Goal: Transaction & Acquisition: Book appointment/travel/reservation

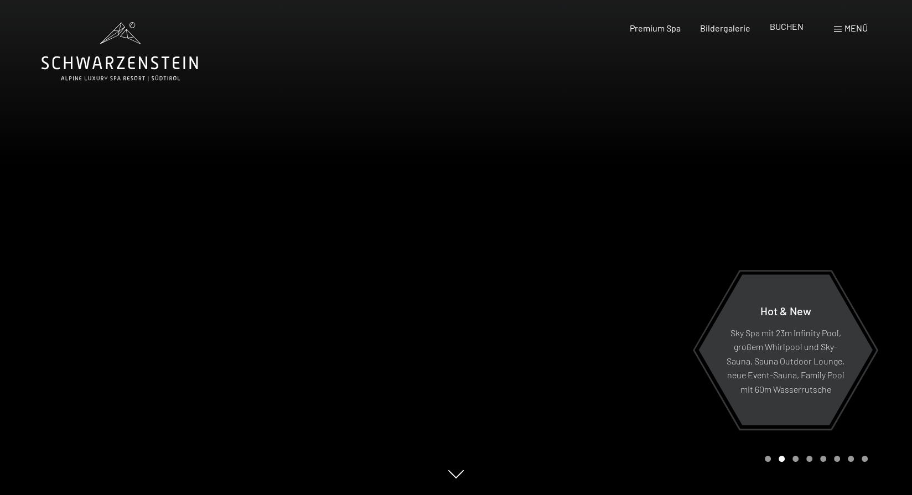
click at [785, 28] on span "BUCHEN" at bounding box center [787, 26] width 34 height 11
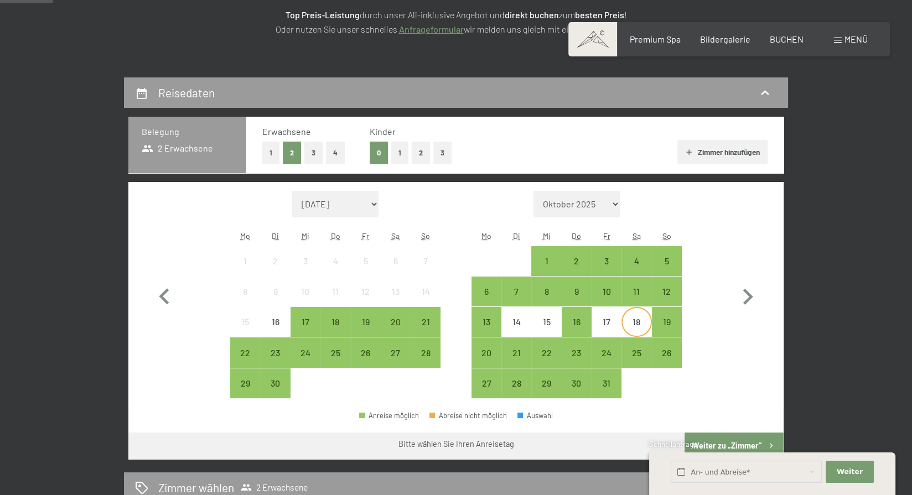
scroll to position [277, 0]
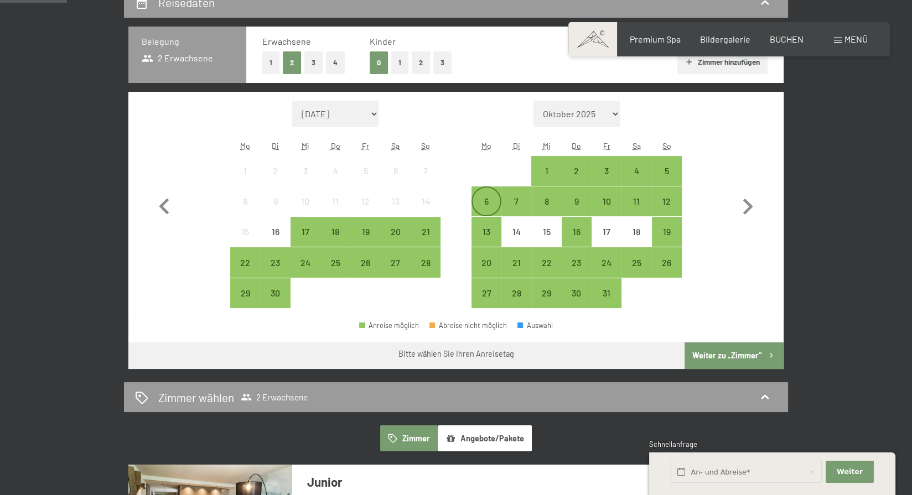
click at [485, 203] on div "6" at bounding box center [486, 211] width 28 height 28
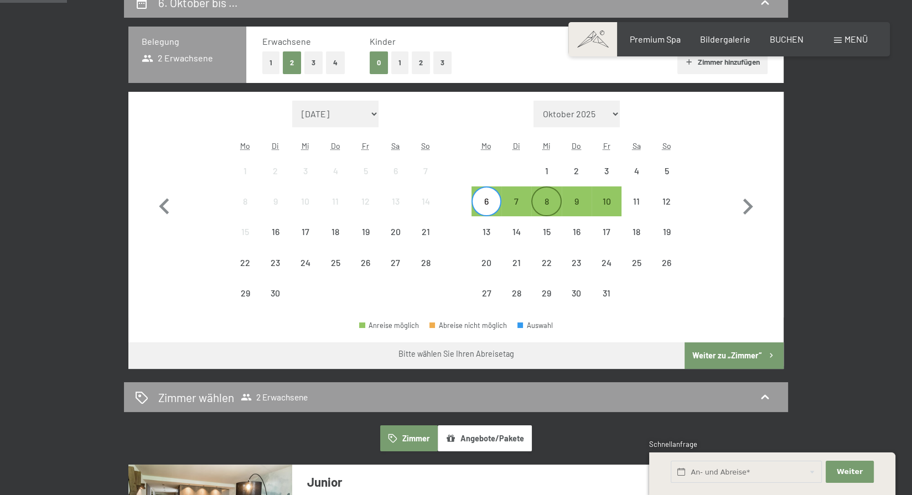
click at [543, 204] on div "8" at bounding box center [546, 211] width 28 height 28
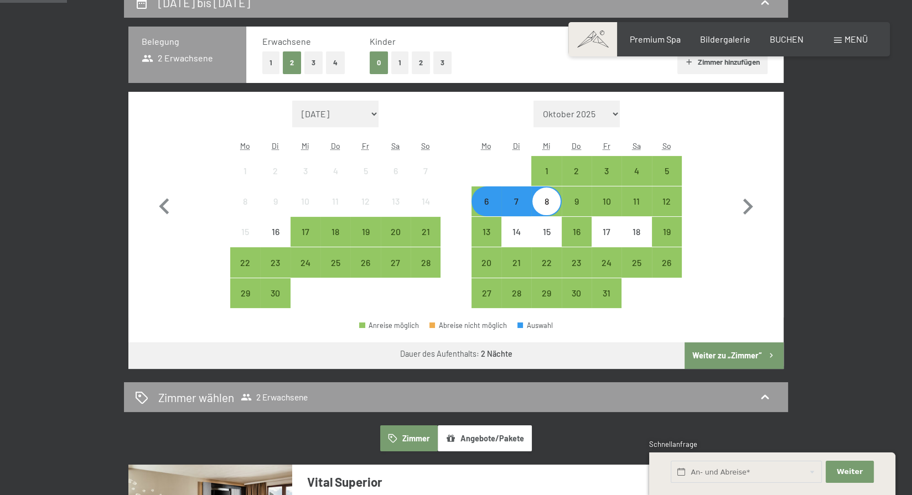
click at [731, 354] on button "Weiter zu „Zimmer“" at bounding box center [733, 355] width 99 height 27
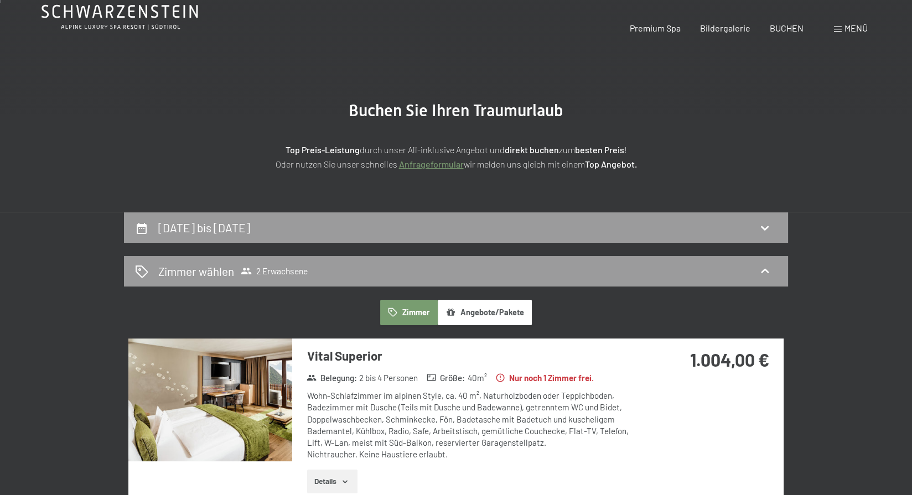
scroll to position [0, 0]
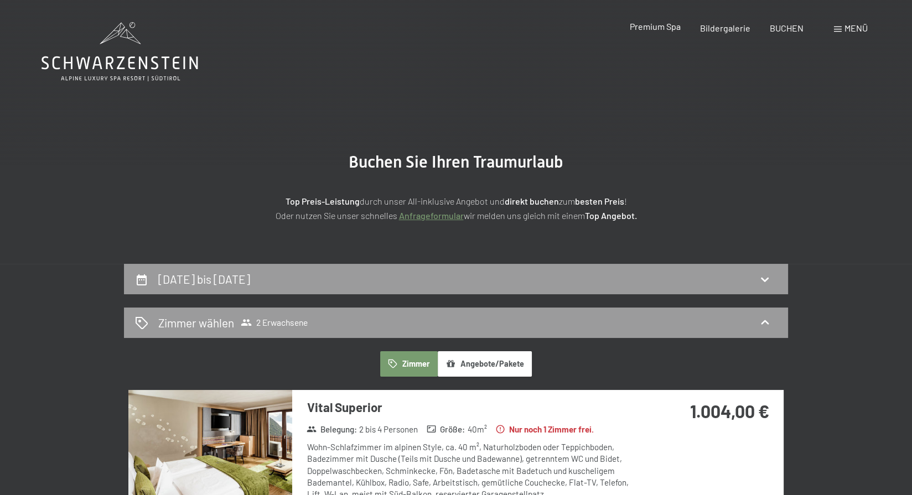
click at [656, 28] on span "Premium Spa" at bounding box center [654, 26] width 51 height 11
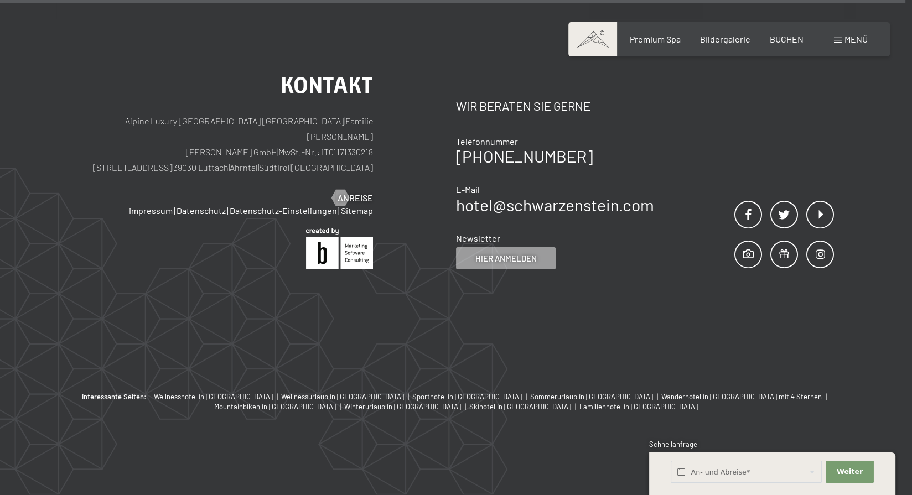
scroll to position [6772, 0]
